Goal: Find specific page/section: Find specific page/section

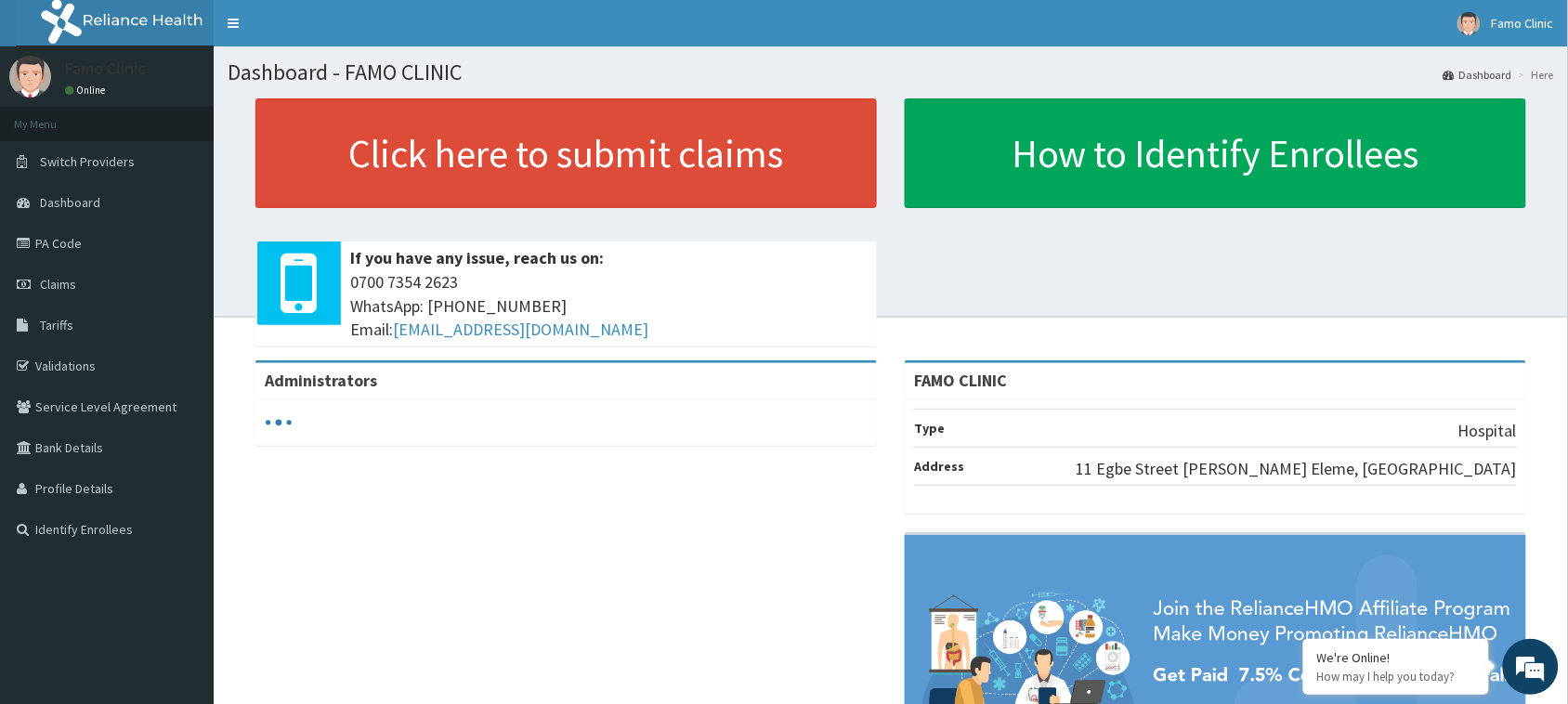
drag, startPoint x: 59, startPoint y: 367, endPoint x: 142, endPoint y: 1, distance: 375.3
click at [61, 365] on link "Validations" at bounding box center [106, 366] width 214 height 41
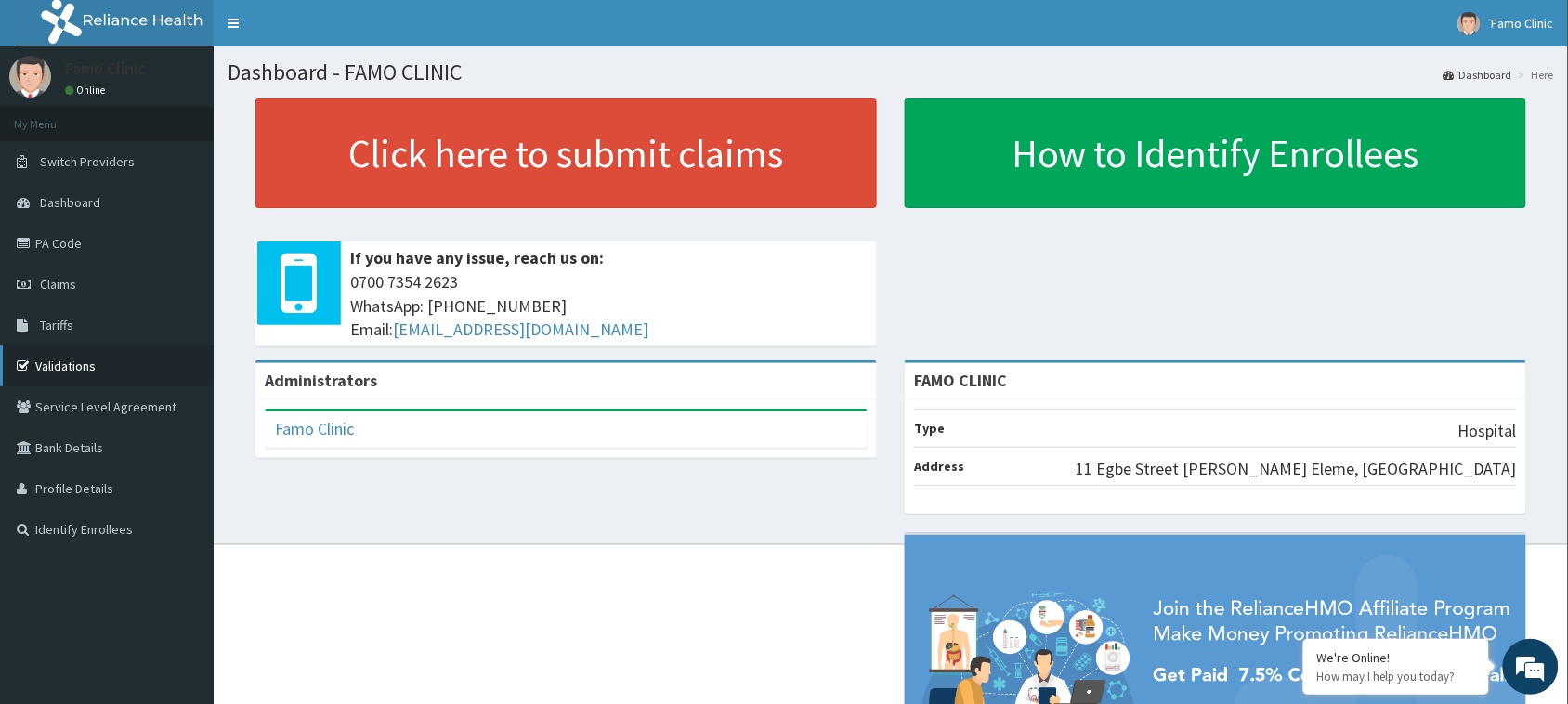
click at [59, 360] on link "Validations" at bounding box center [106, 366] width 214 height 41
